Goal: Complete application form

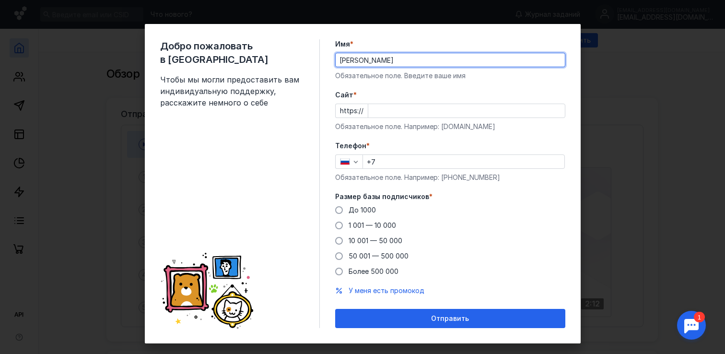
type input "[PERSON_NAME]"
click at [400, 109] on input "Cайт *" at bounding box center [466, 110] width 197 height 13
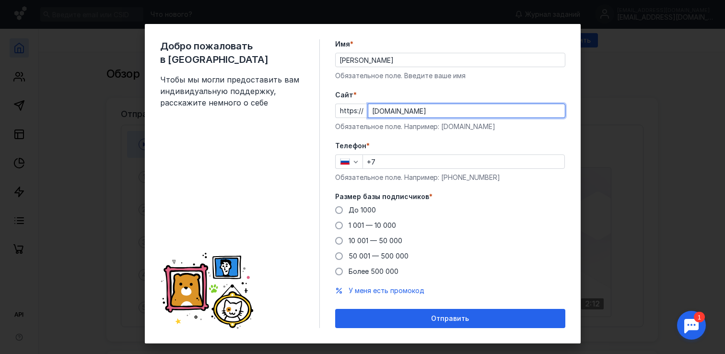
type input "[DOMAIN_NAME]"
click at [499, 144] on label "Телефон *" at bounding box center [450, 146] width 230 height 10
click at [499, 150] on label "Телефон *" at bounding box center [450, 146] width 230 height 10
click at [498, 158] on input "+7" at bounding box center [463, 161] width 201 height 13
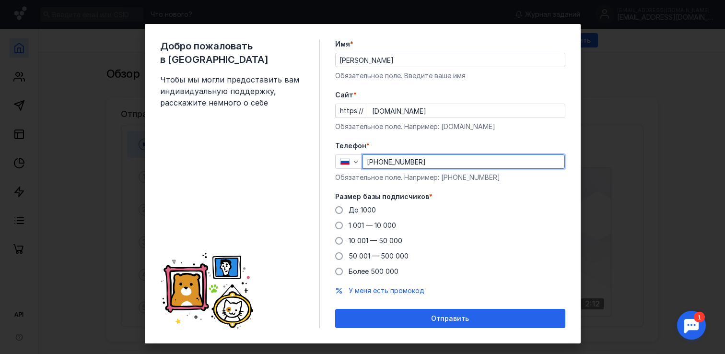
click at [383, 157] on input "[PHONE_NUMBER]" at bounding box center [463, 161] width 201 height 13
click at [406, 159] on input "[PHONE_NUMBER]" at bounding box center [463, 161] width 201 height 13
drag, startPoint x: 440, startPoint y: 159, endPoint x: 377, endPoint y: 157, distance: 62.8
click at [377, 158] on input "[PHONE_NUMBER]" at bounding box center [463, 161] width 201 height 13
type input "[PHONE_NUMBER]"
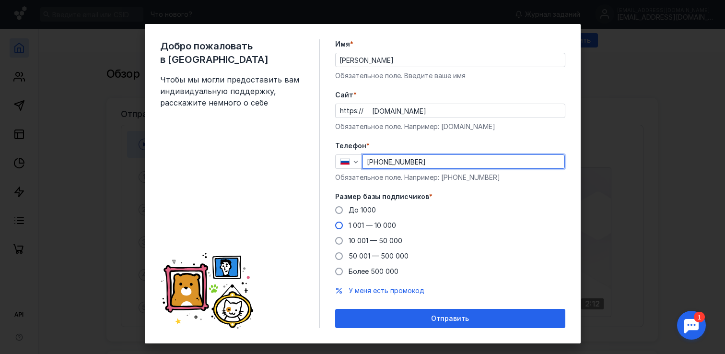
click at [362, 224] on span "1 001 — 10 000" at bounding box center [372, 225] width 47 height 8
click at [0, 0] on input "1 001 — 10 000" at bounding box center [0, 0] width 0 height 0
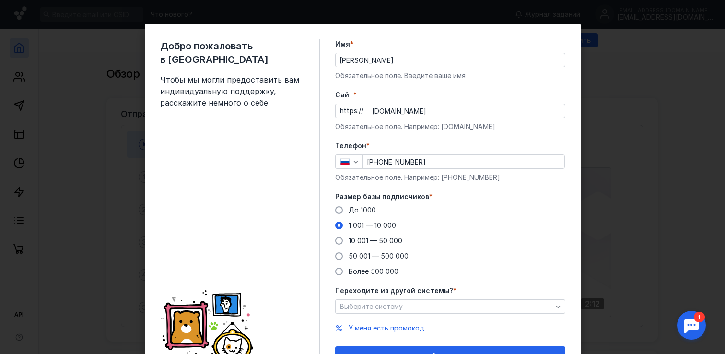
scroll to position [19, 0]
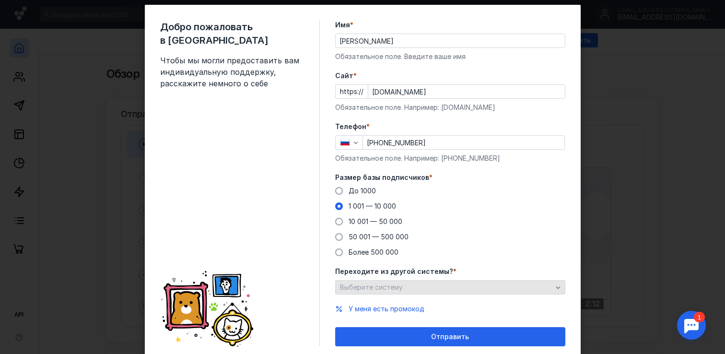
click at [410, 284] on div "Выберите систему" at bounding box center [446, 287] width 217 height 8
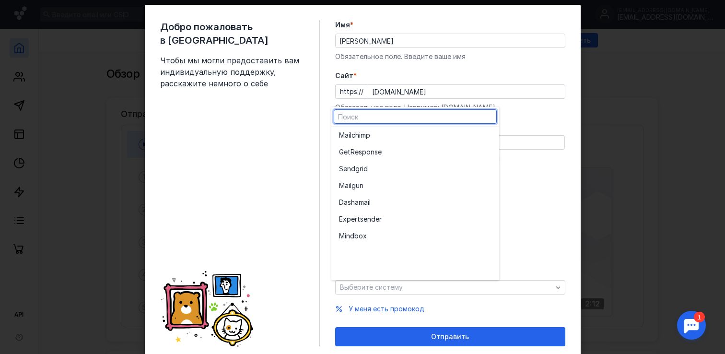
scroll to position [0, 0]
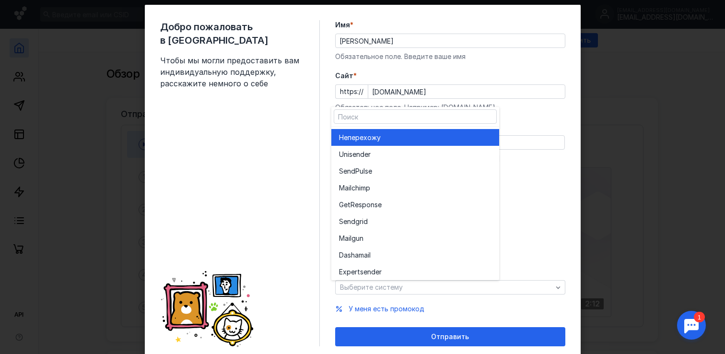
click at [369, 142] on div "Не перехожу" at bounding box center [415, 137] width 152 height 17
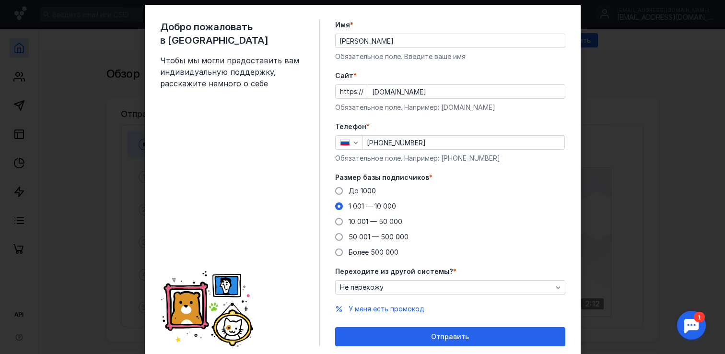
click at [413, 326] on form "Имя * [PERSON_NAME] Обязательное поле. Введите ваше имя [PERSON_NAME] * https:/…" at bounding box center [450, 183] width 230 height 326
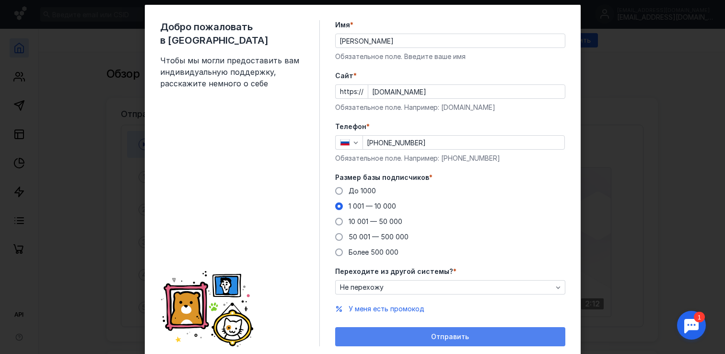
click at [410, 334] on div "Отправить" at bounding box center [450, 337] width 221 height 8
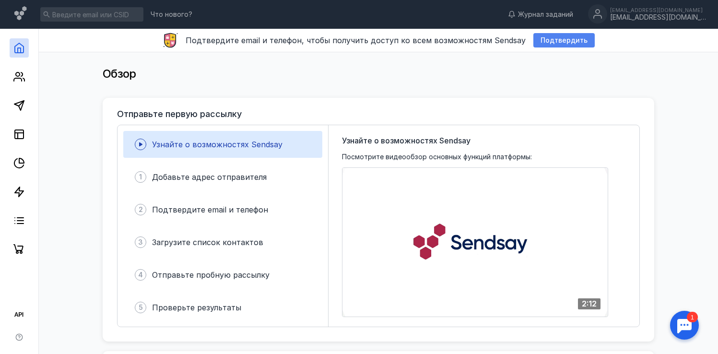
click at [543, 43] on span "Подтвердить" at bounding box center [563, 40] width 47 height 8
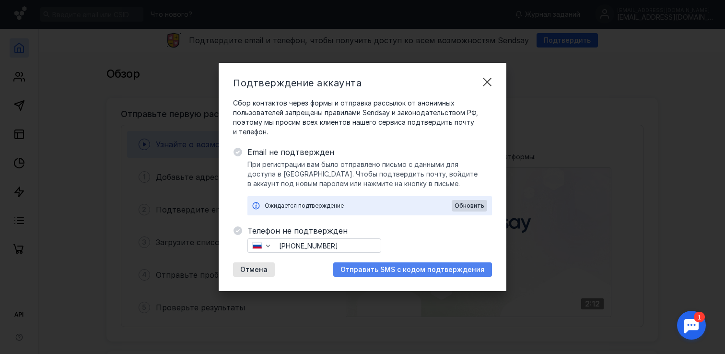
click at [383, 266] on span "Отправить SMS с кодом подтверждения" at bounding box center [412, 270] width 144 height 8
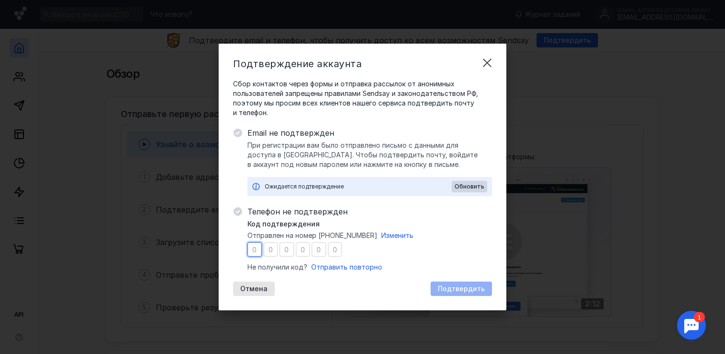
type input "9"
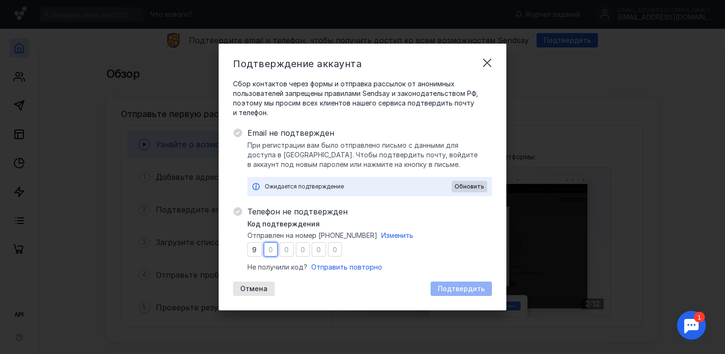
type input "7"
type input "2"
type input "7"
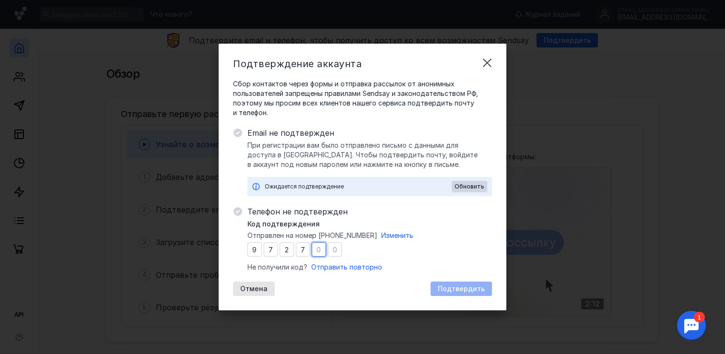
type input "3"
type input "1"
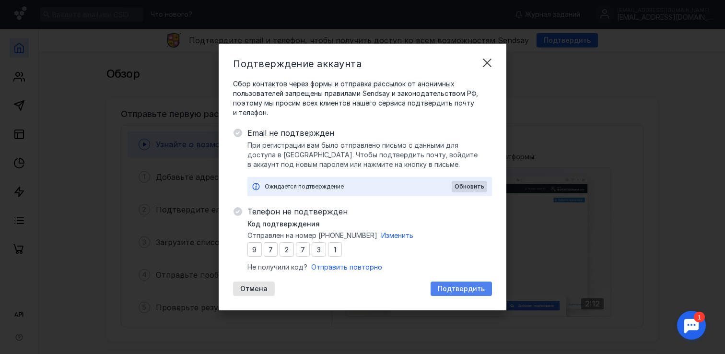
click at [451, 285] on span "Подтвердить" at bounding box center [461, 289] width 47 height 8
